Goal: Go to known website: Access a specific website the user already knows

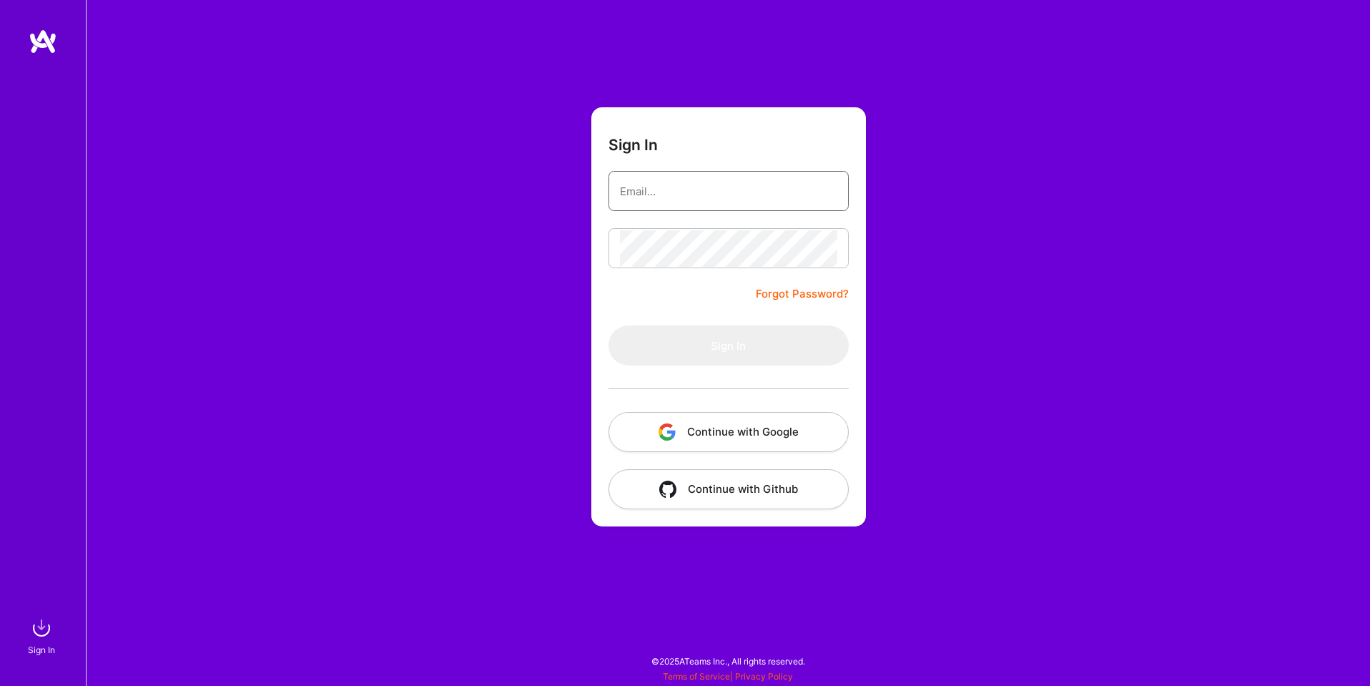
type input "[EMAIL_ADDRESS][DOMAIN_NAME]"
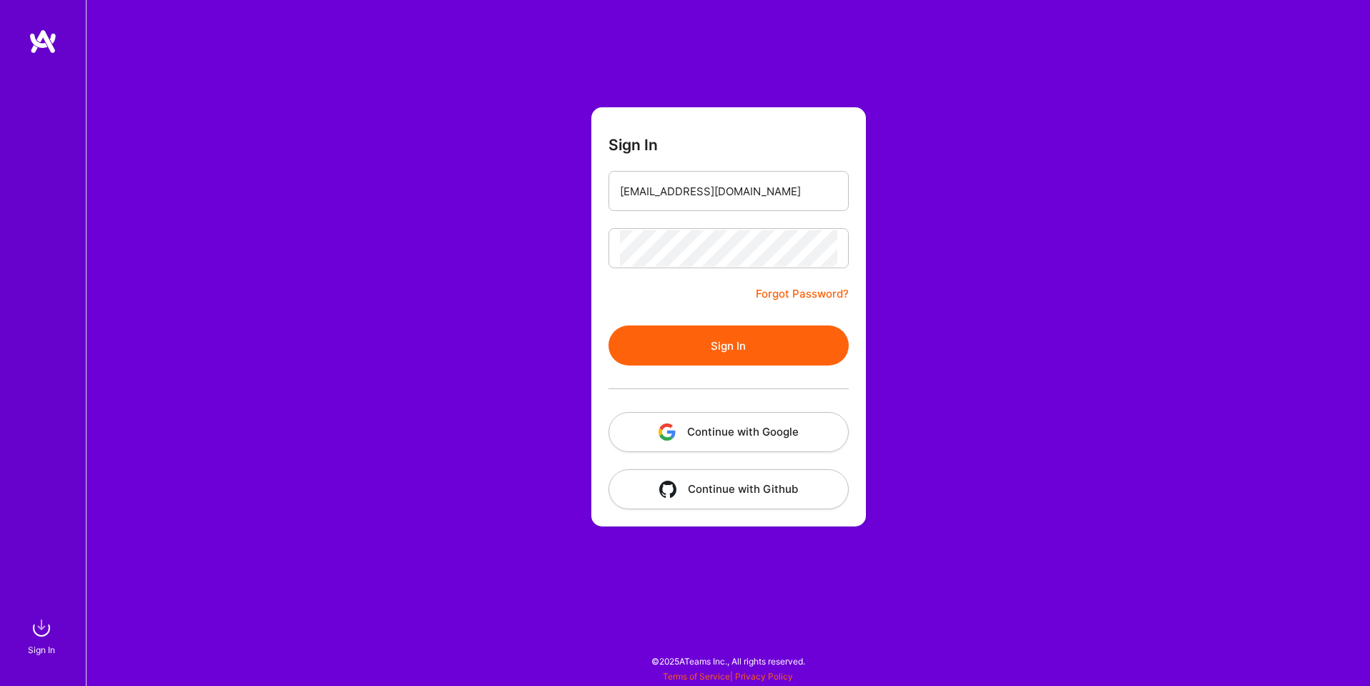
click at [771, 441] on button "Continue with Google" at bounding box center [729, 432] width 240 height 40
